Goal: Consume media (video, audio)

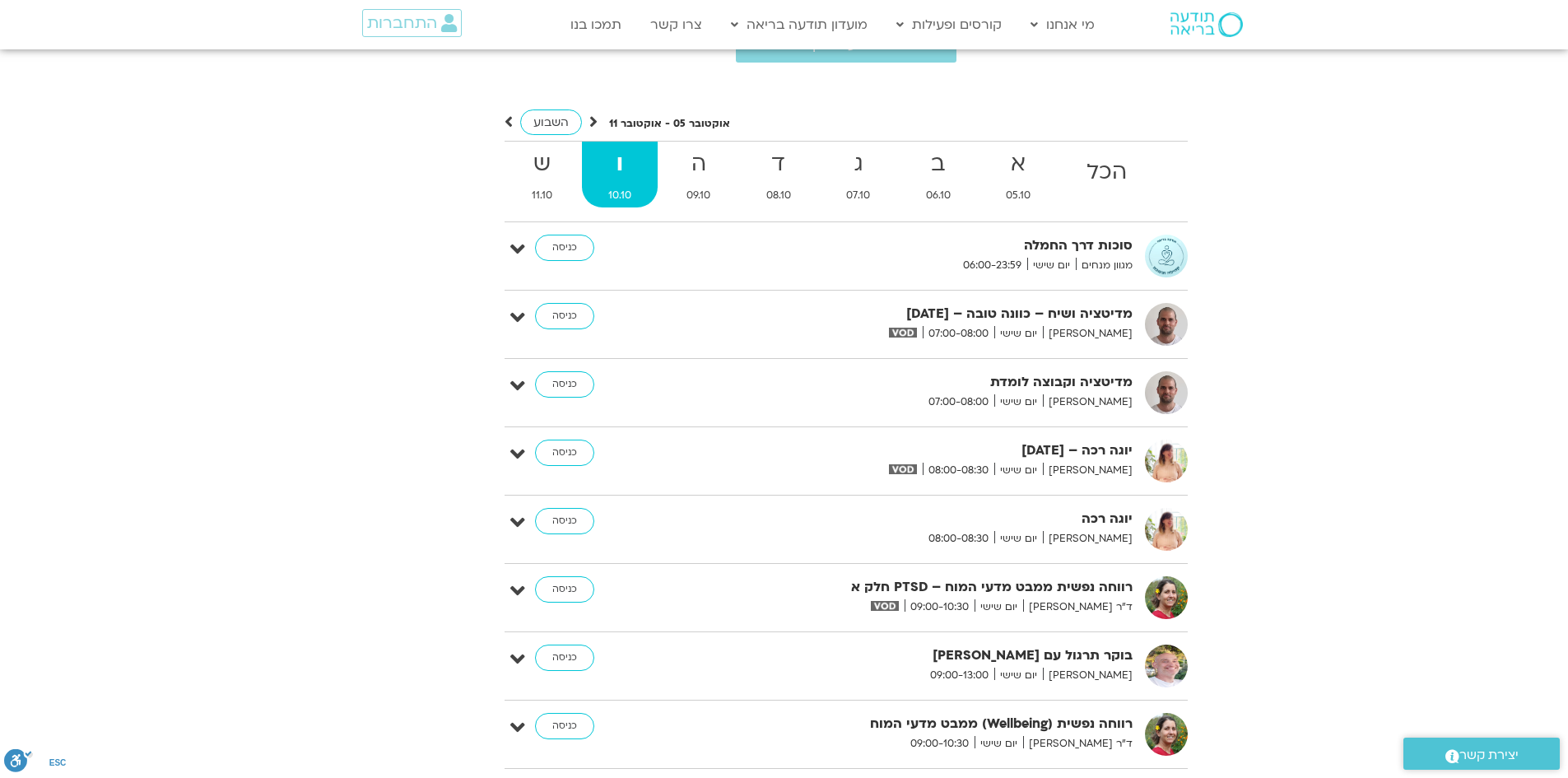
scroll to position [3422, 0]
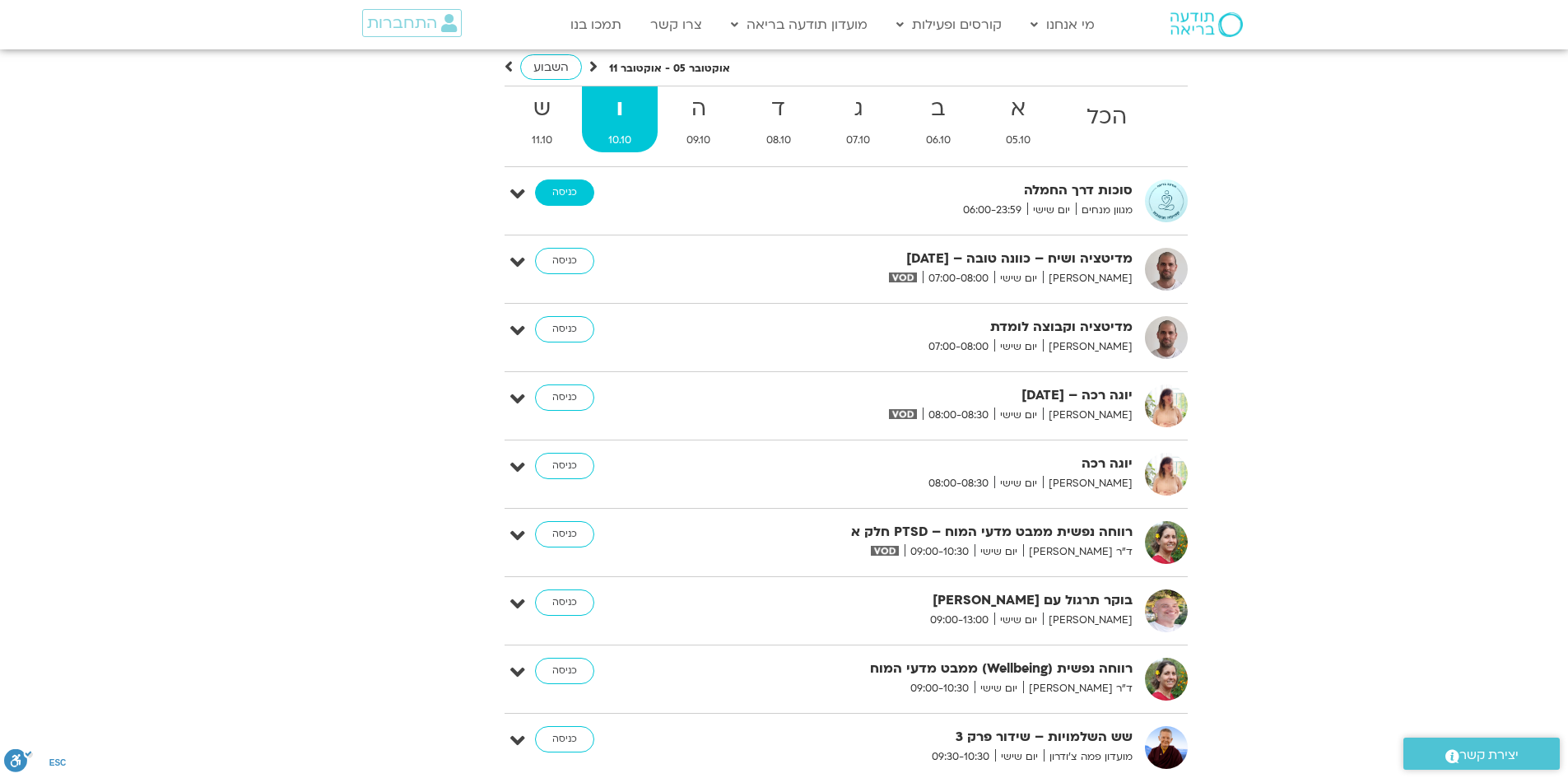
click at [557, 179] on link "כניסה" at bounding box center [564, 192] width 59 height 26
click at [560, 248] on link "כניסה" at bounding box center [564, 261] width 59 height 26
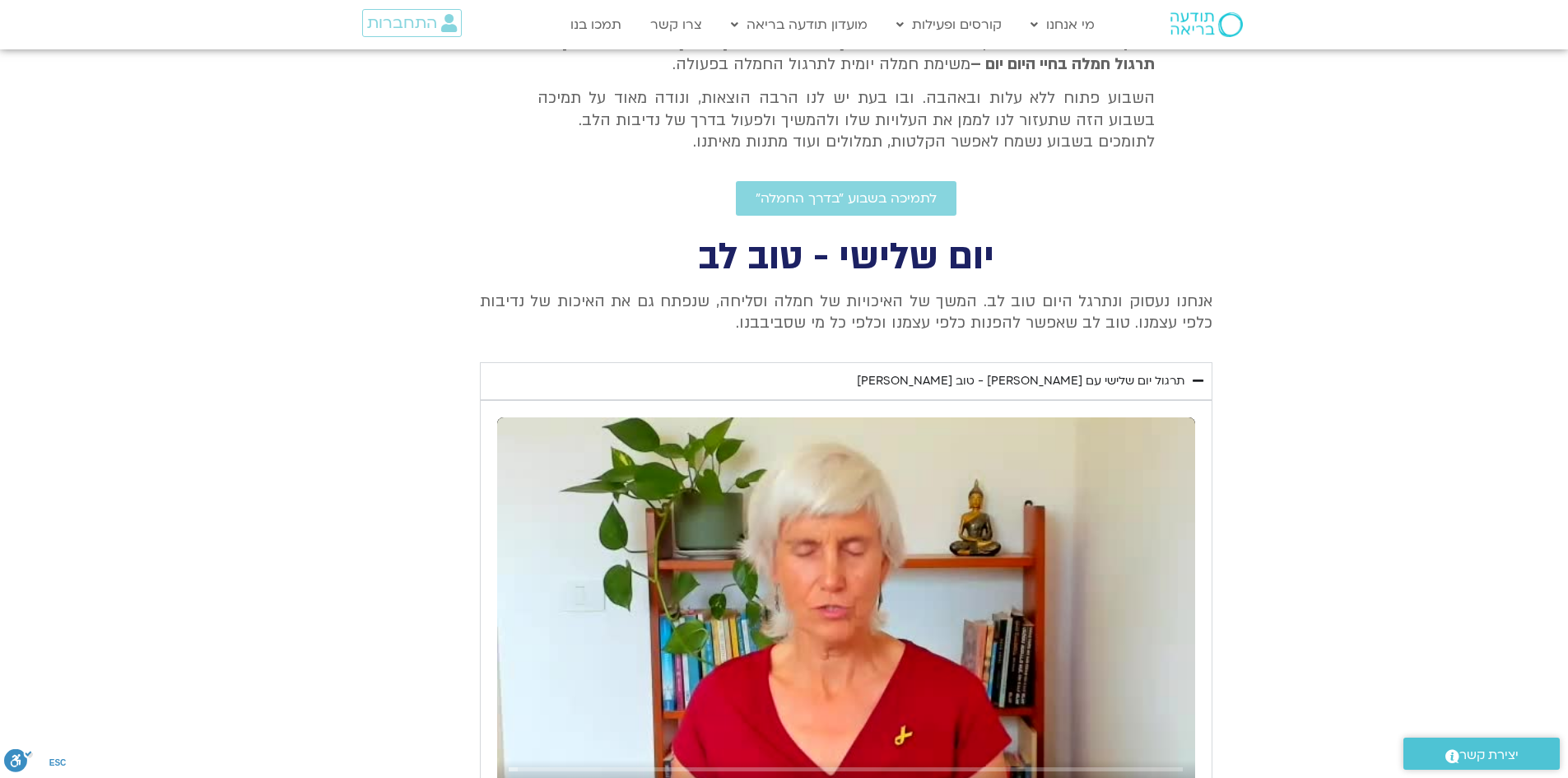
scroll to position [580, 0]
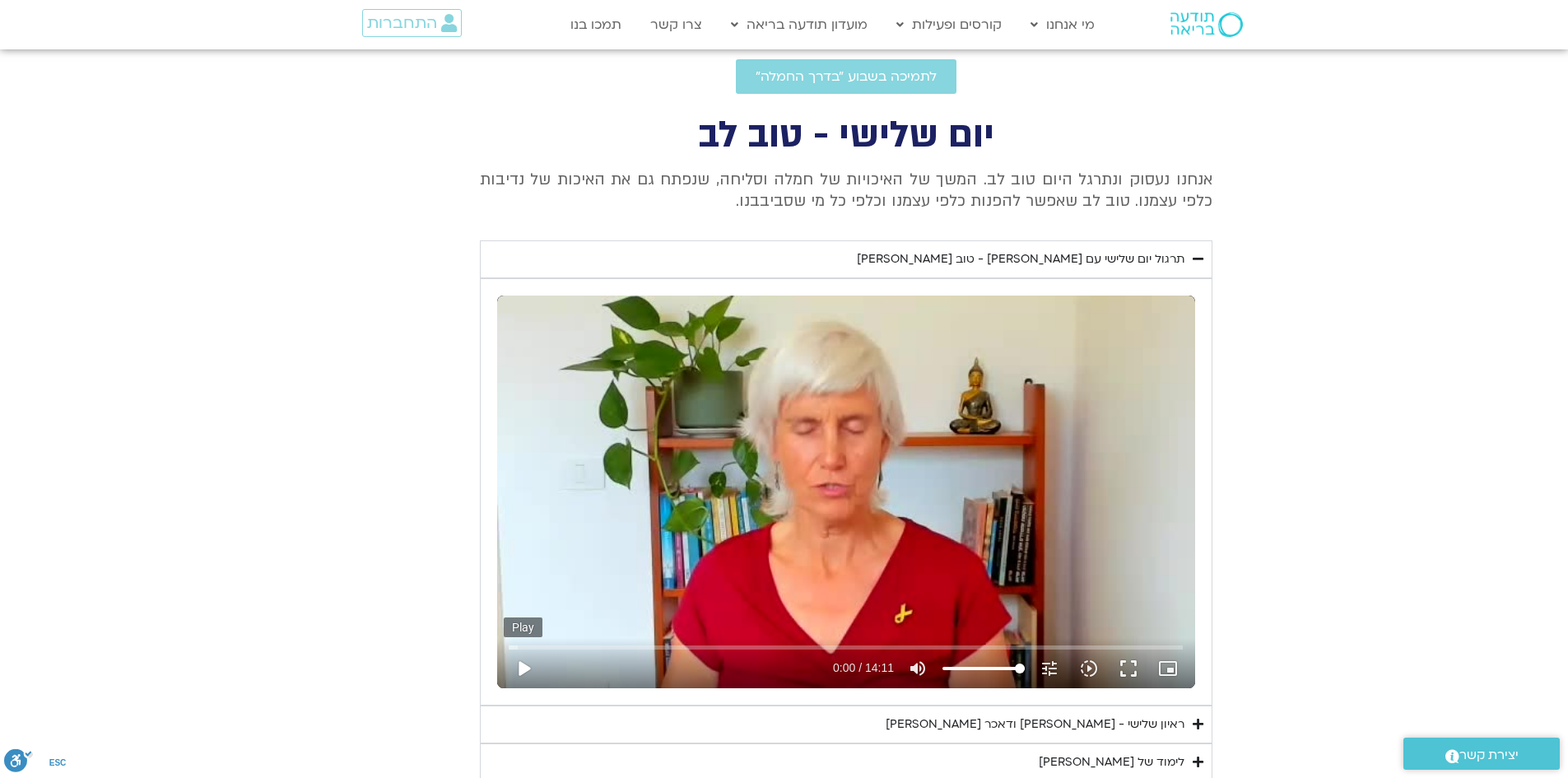
click at [522, 661] on button "play_arrow" at bounding box center [524, 668] width 40 height 40
click at [518, 671] on button "pause" at bounding box center [524, 668] width 40 height 40
click at [521, 675] on button "play_arrow" at bounding box center [524, 668] width 40 height 40
click at [528, 665] on button "pause" at bounding box center [524, 668] width 40 height 40
click at [530, 671] on button "play_arrow" at bounding box center [524, 668] width 40 height 40
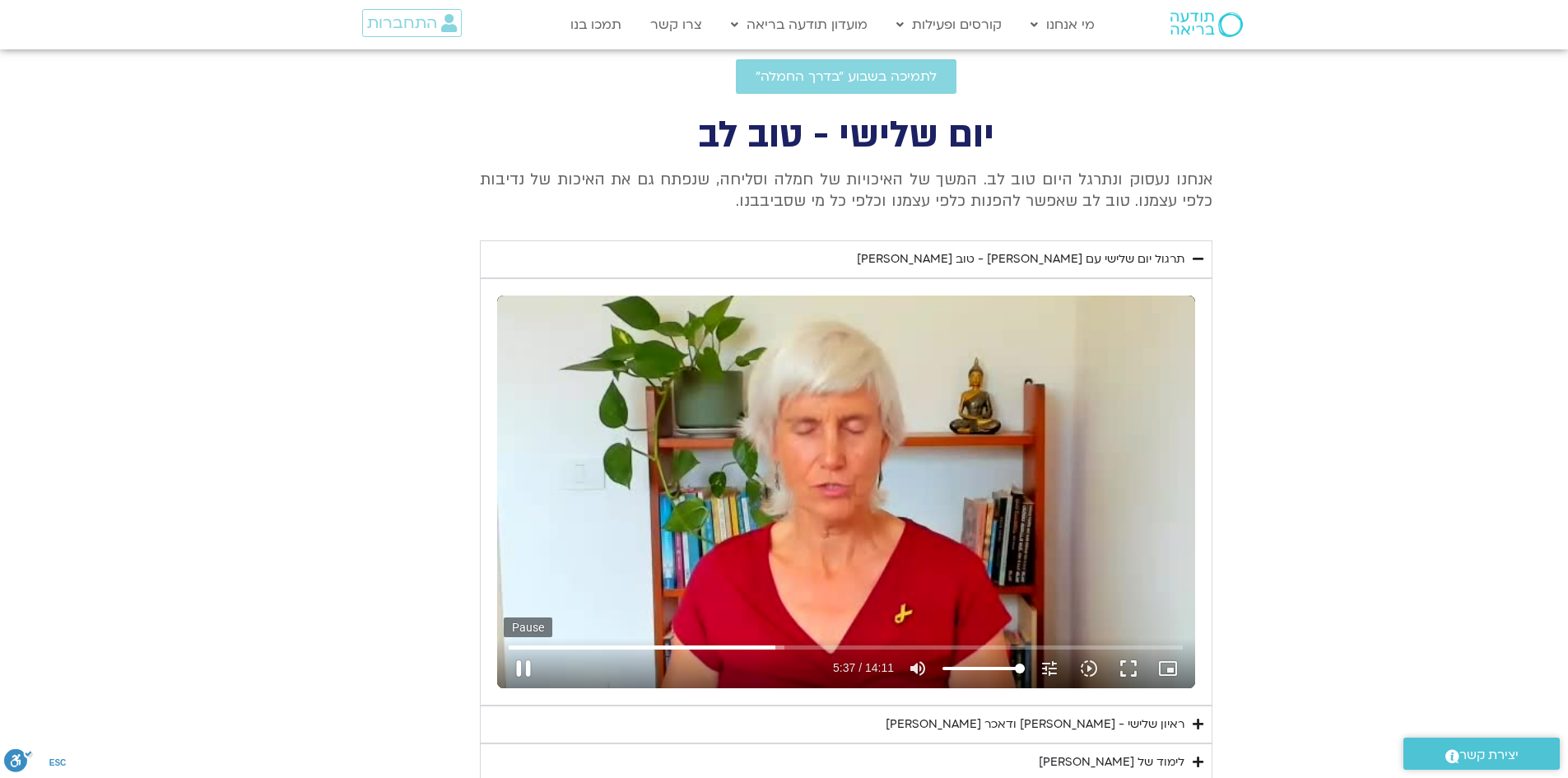
click at [524, 669] on button "pause" at bounding box center [524, 668] width 40 height 40
click at [527, 670] on button "play_arrow" at bounding box center [524, 668] width 40 height 40
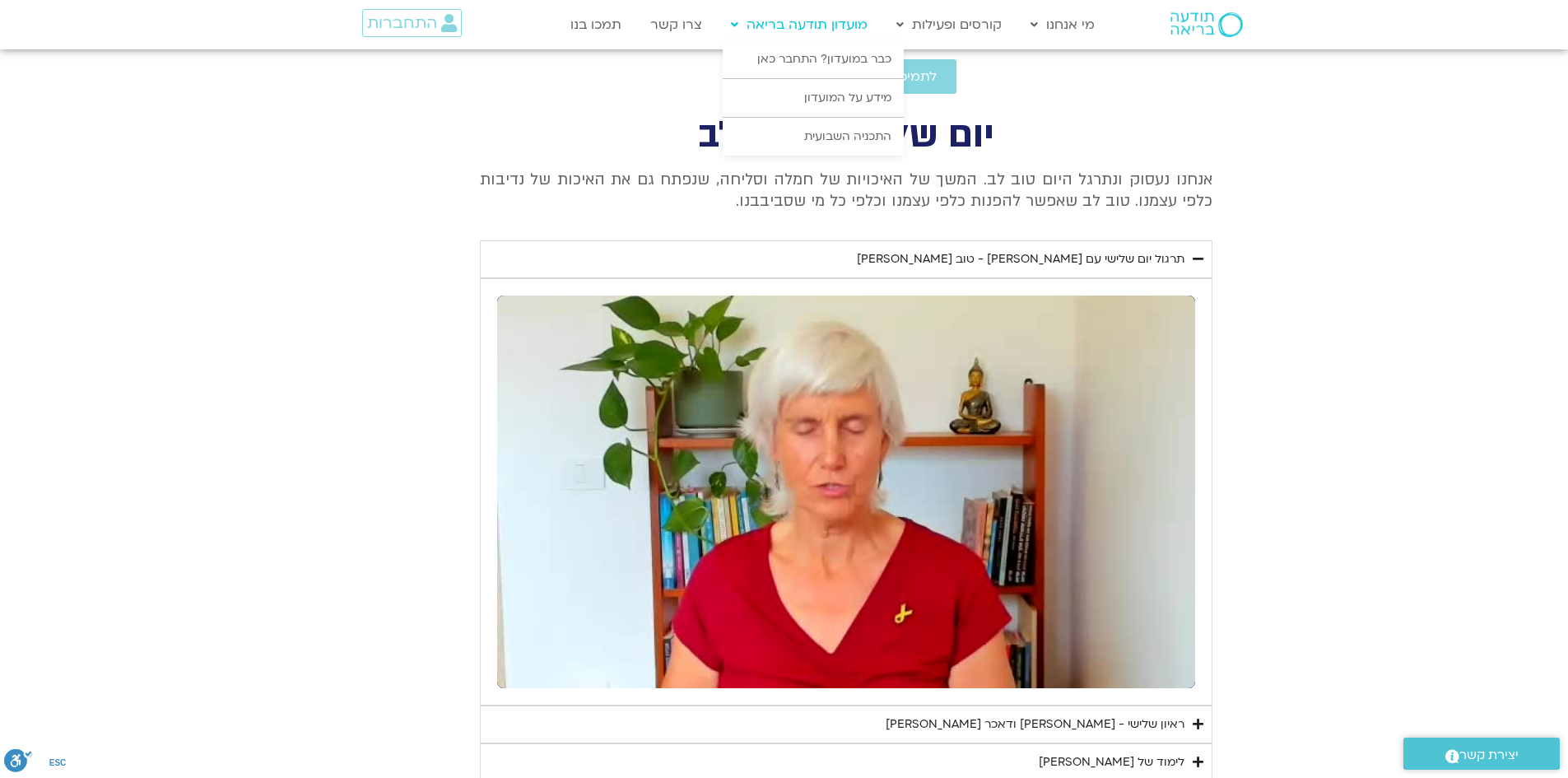
type input "761.952589"
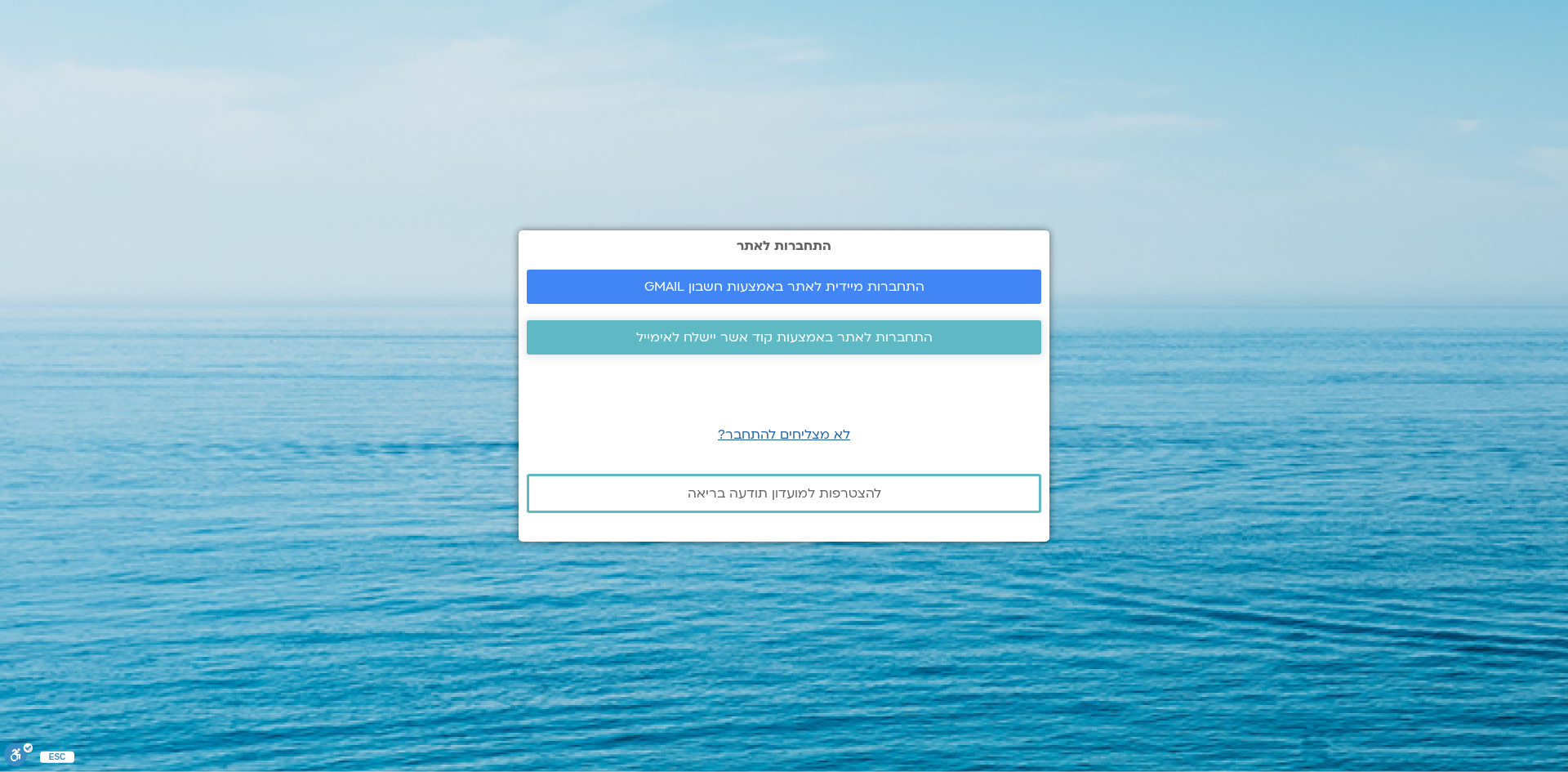
click at [801, 342] on span "התחברות לאתר באמצעות קוד אשר יישלח לאימייל" at bounding box center [785, 337] width 297 height 15
click at [734, 280] on span "התחברות מיידית לאתר באמצעות חשבון GMAIL" at bounding box center [784, 287] width 280 height 15
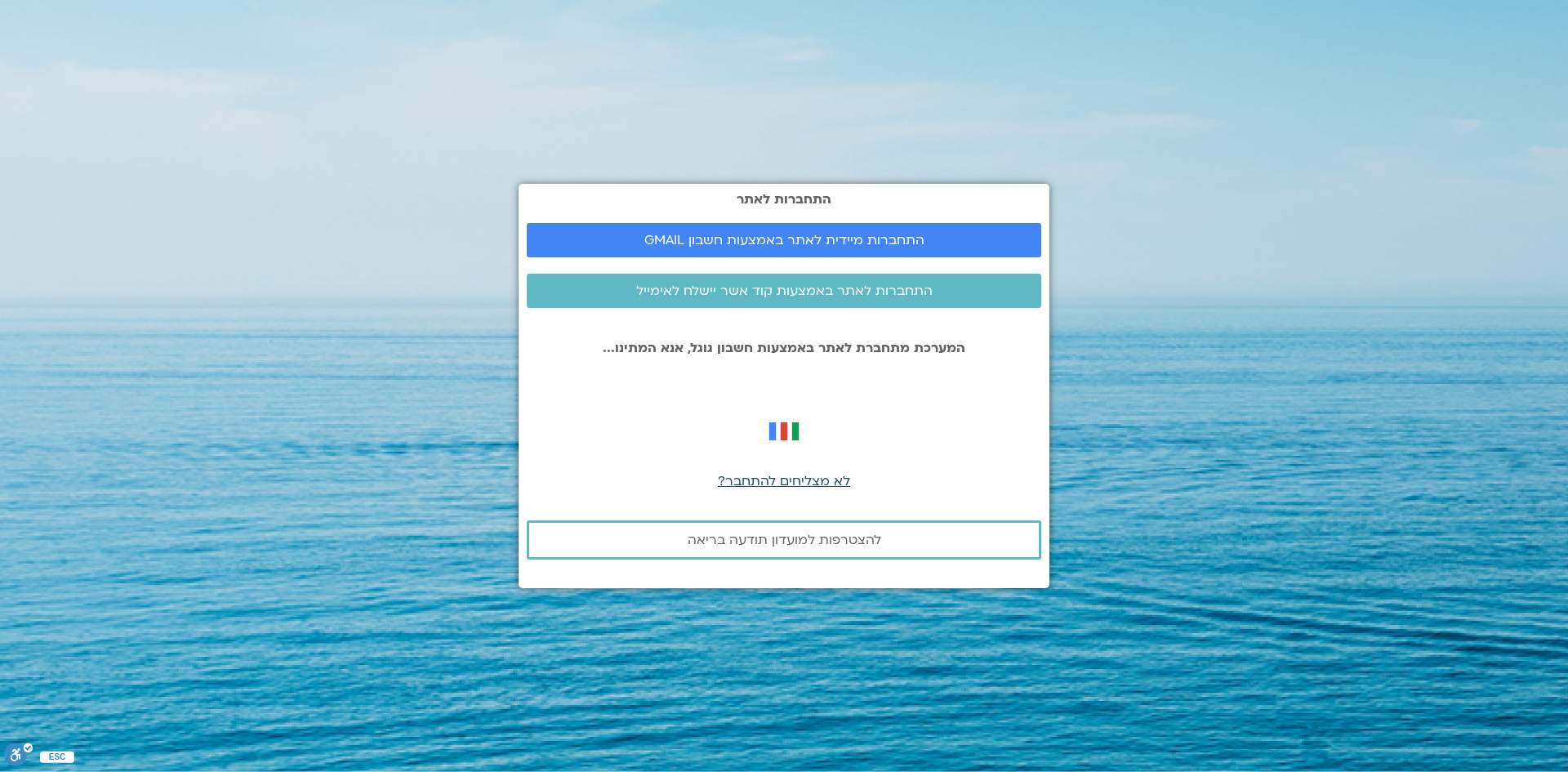
click at [776, 481] on span "לא מצליחים להתחבר?" at bounding box center [784, 480] width 132 height 18
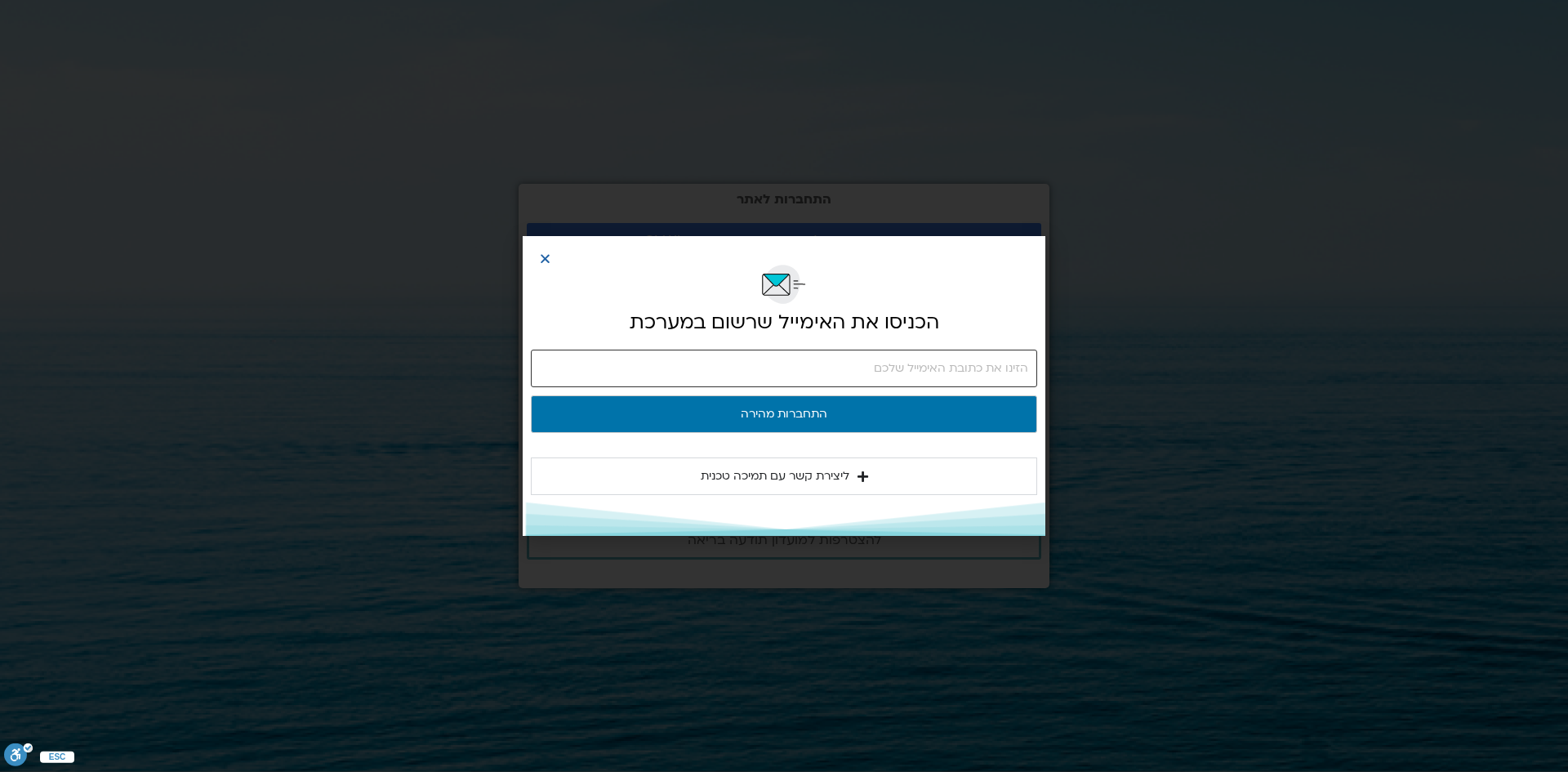
click at [873, 368] on input "email" at bounding box center [784, 369] width 506 height 38
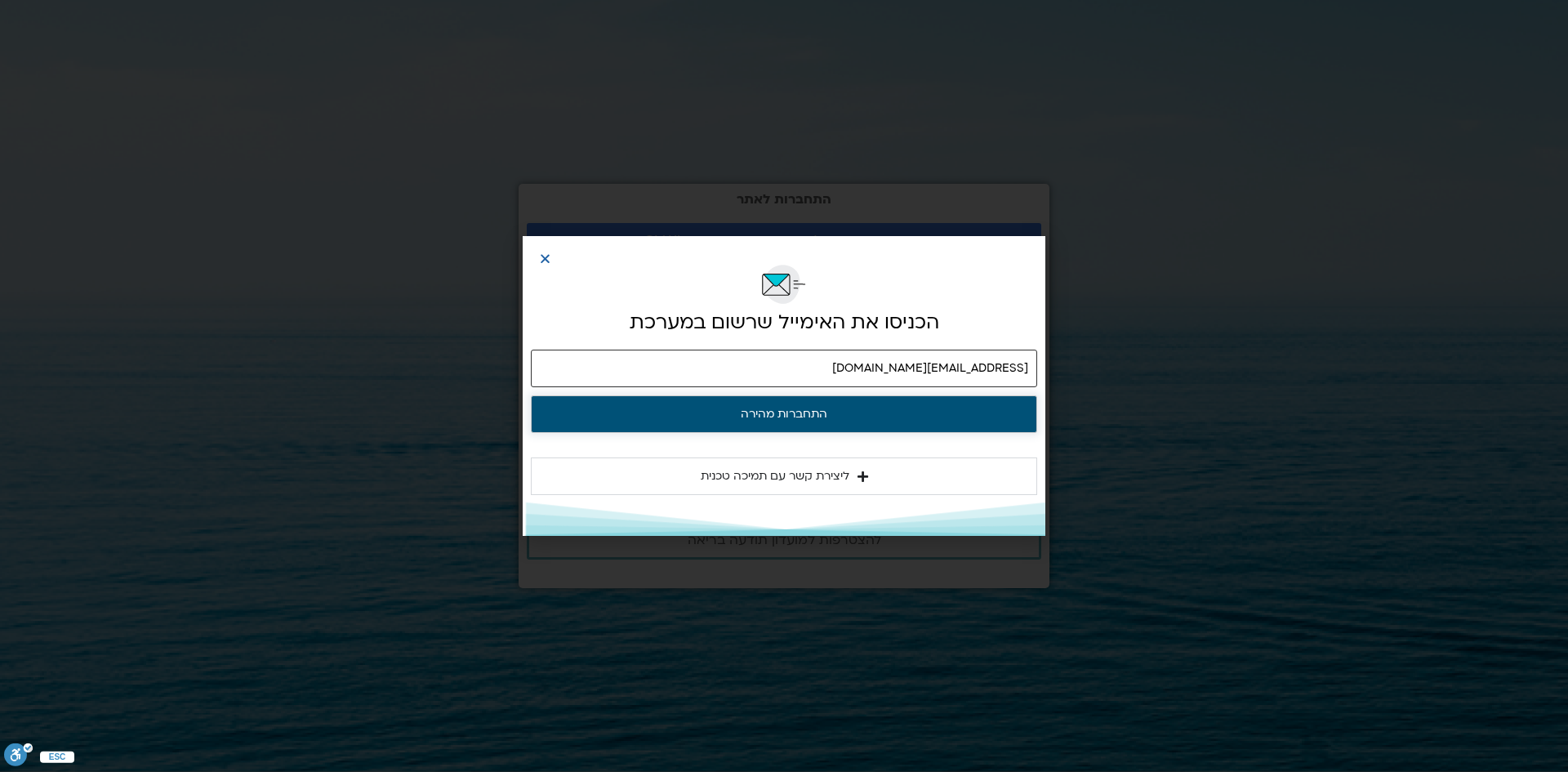
type input "hanasaadon@gmail.com"
click at [761, 407] on button "התחברות מהירה" at bounding box center [784, 414] width 506 height 38
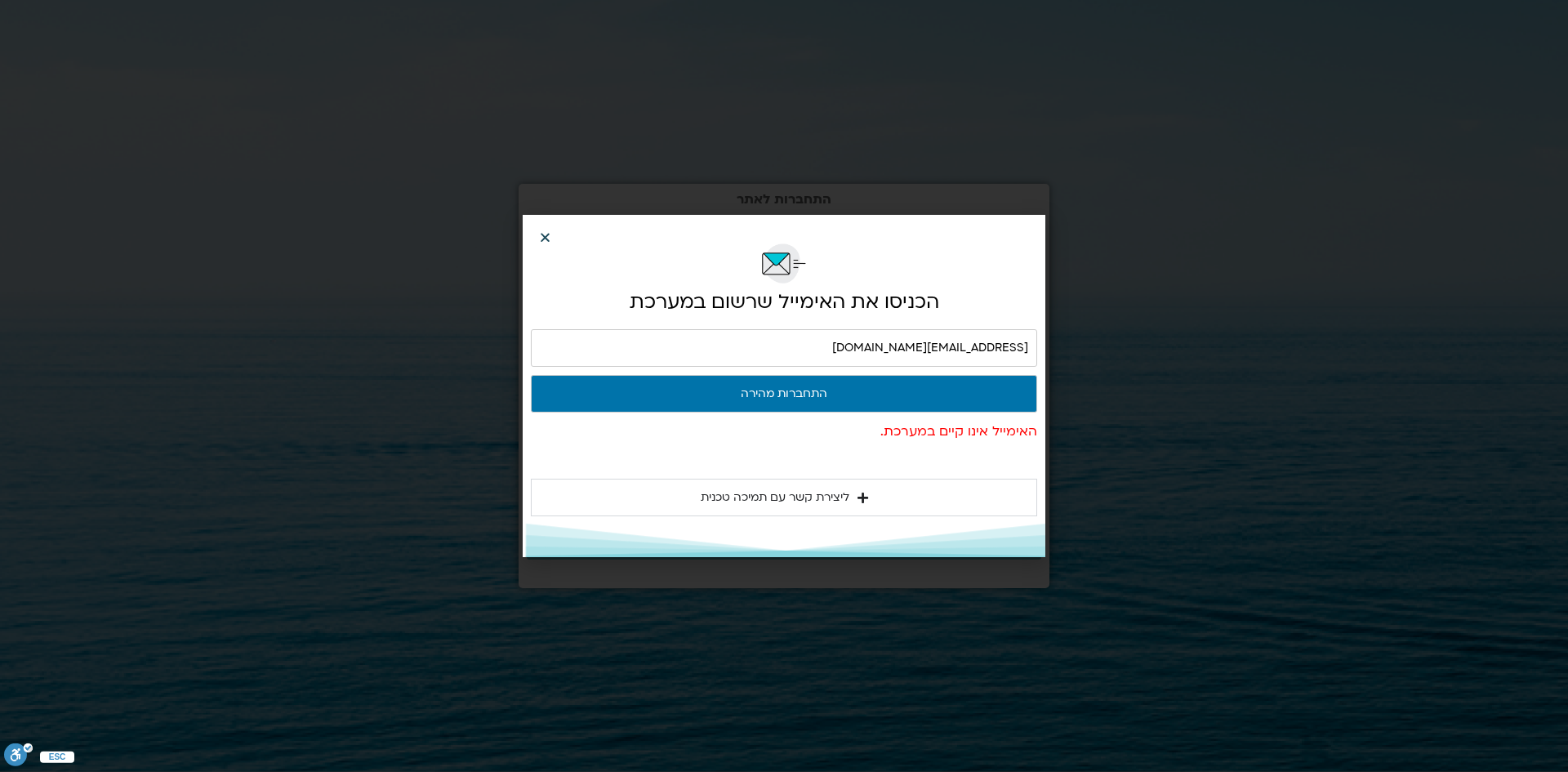
click at [547, 231] on icon "Close" at bounding box center [545, 237] width 12 height 12
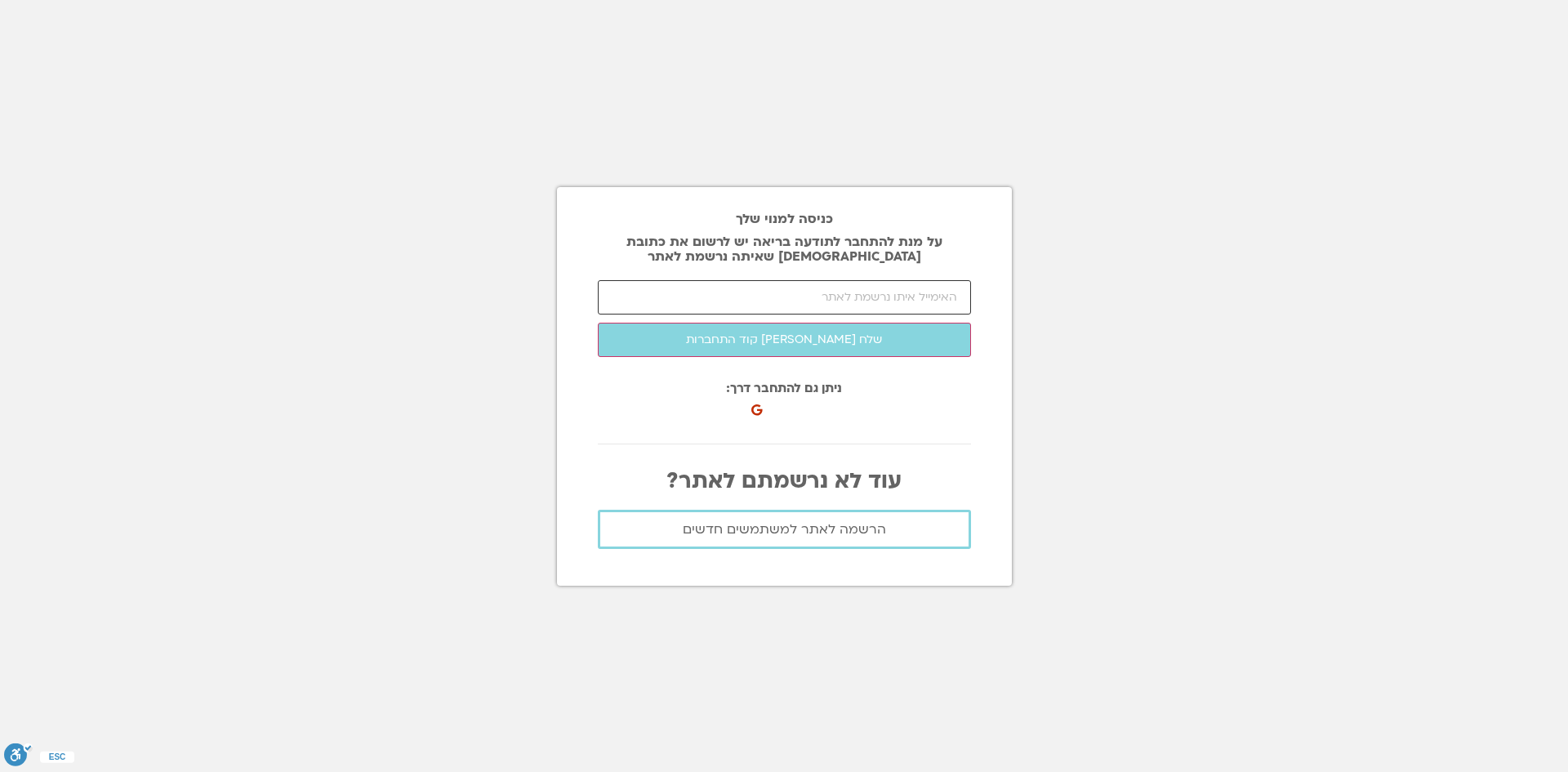
click at [844, 294] on input "email" at bounding box center [785, 297] width 374 height 35
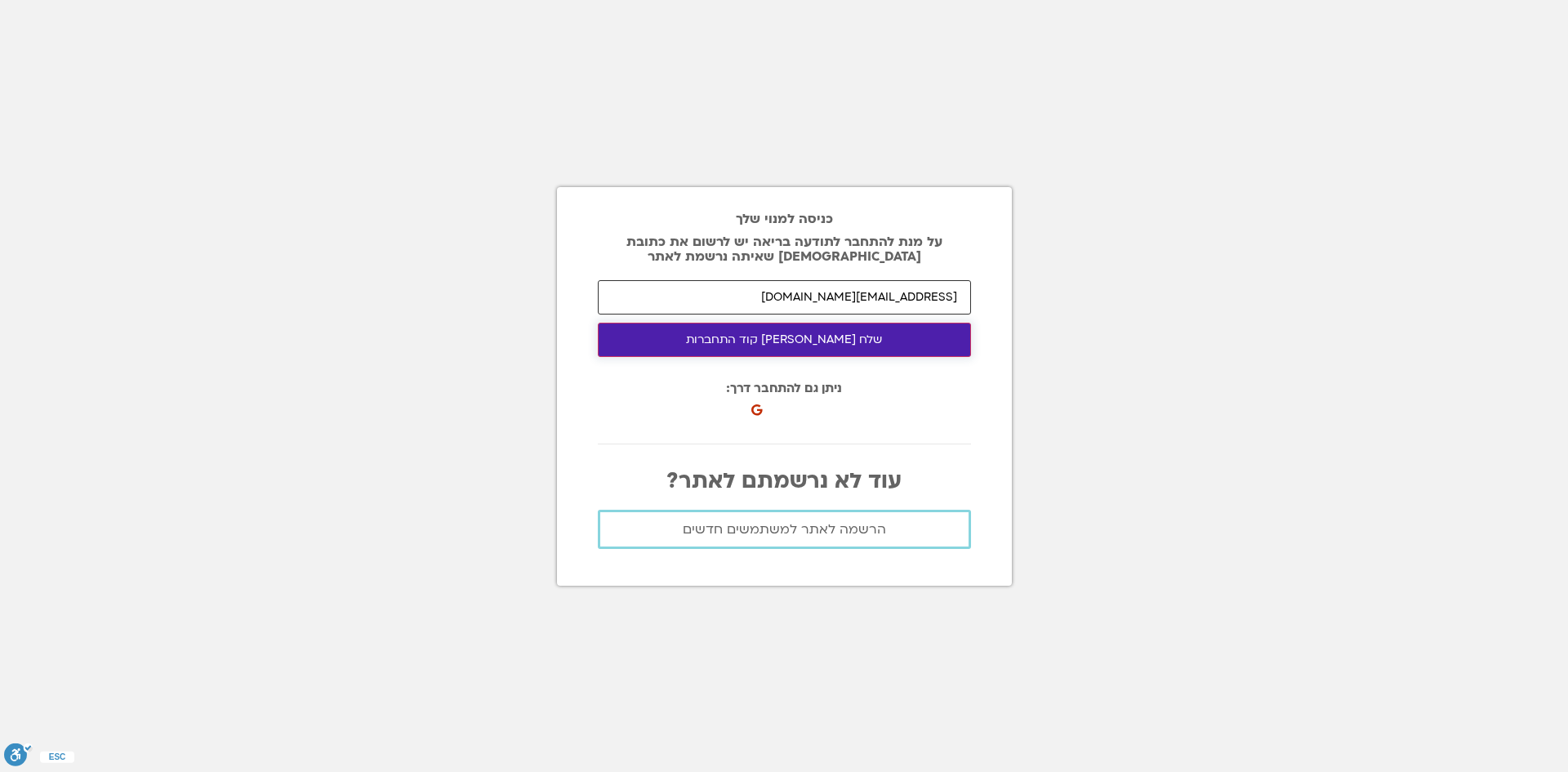
type input "[EMAIL_ADDRESS][DOMAIN_NAME]"
click at [785, 339] on button "שלח לי קוד התחברות" at bounding box center [785, 339] width 374 height 35
click at [782, 339] on button "שלח לי קוד התחברות" at bounding box center [785, 339] width 374 height 35
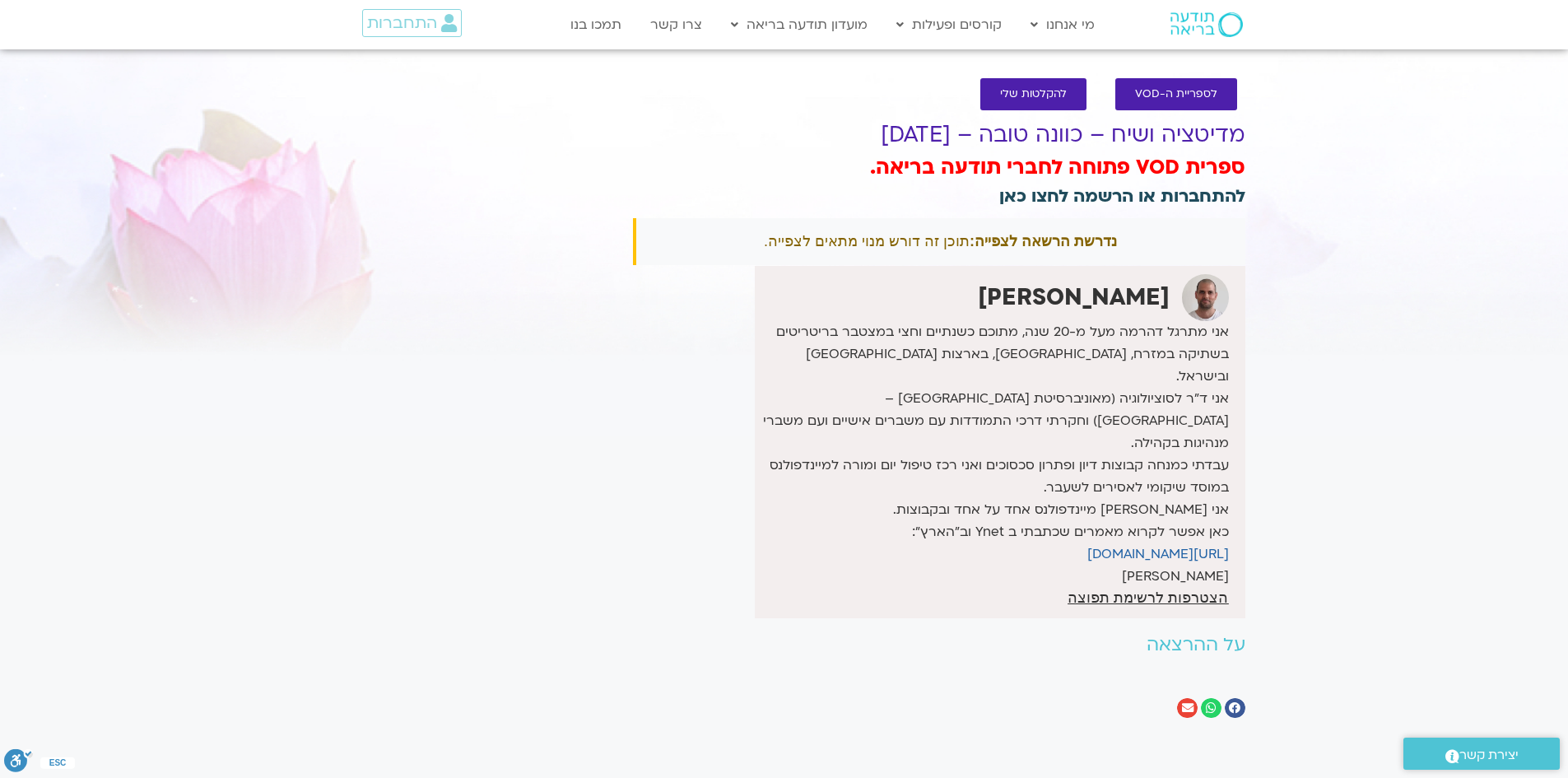
click at [1151, 195] on link "להתחברות או הרשמה לחצו כאן" at bounding box center [1122, 196] width 246 height 24
